Goal: Task Accomplishment & Management: Manage account settings

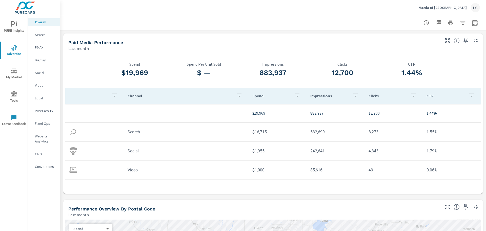
scroll to position [15, 0]
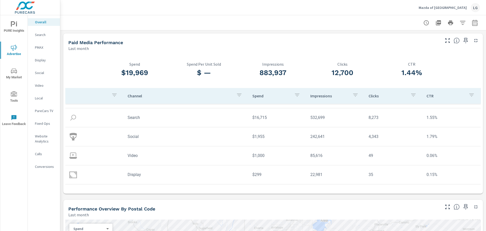
click at [215, 40] on div "Paid Media Performance" at bounding box center [253, 42] width 371 height 6
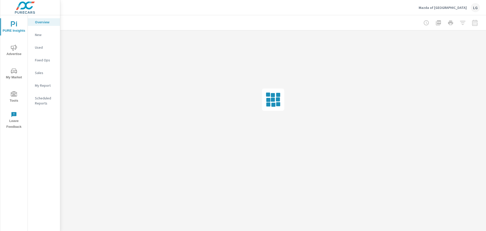
click at [18, 48] on span "Advertise" at bounding box center [14, 51] width 24 height 12
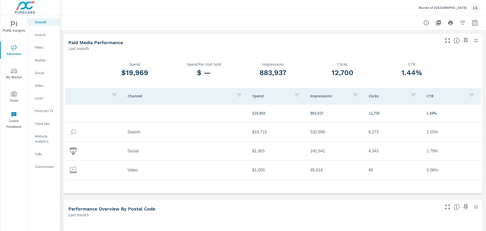
scroll to position [15, 0]
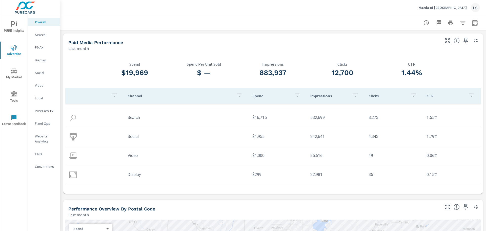
drag, startPoint x: 398, startPoint y: 59, endPoint x: 389, endPoint y: 38, distance: 23.4
click at [398, 59] on div "1.44% CTR" at bounding box center [411, 70] width 69 height 35
click at [444, 8] on p "Mazda of [GEOGRAPHIC_DATA]" at bounding box center [443, 7] width 48 height 5
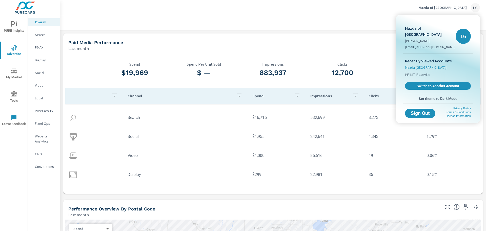
click at [418, 65] on span "Mazda Roseville" at bounding box center [426, 67] width 42 height 5
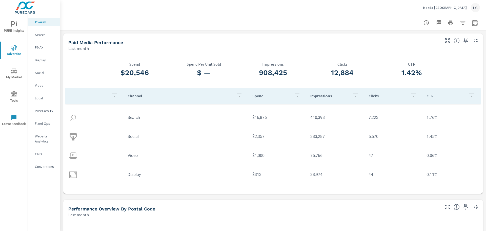
scroll to position [25, 0]
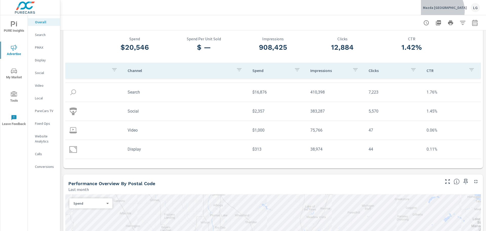
click at [455, 11] on div "Mazda Roseville LG" at bounding box center [451, 7] width 57 height 9
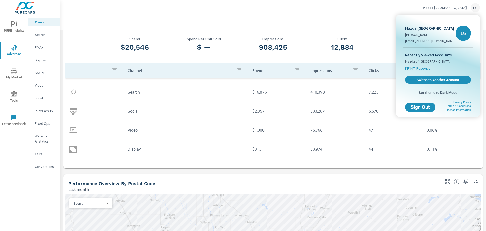
click at [425, 69] on span "INFINITI Roseville" at bounding box center [417, 68] width 25 height 5
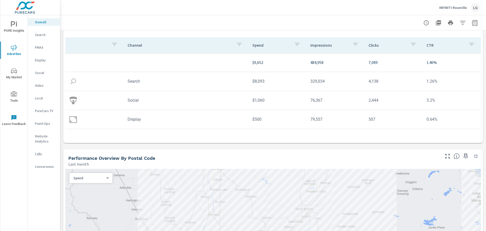
scroll to position [25, 0]
